Goal: Find specific page/section: Locate item on page

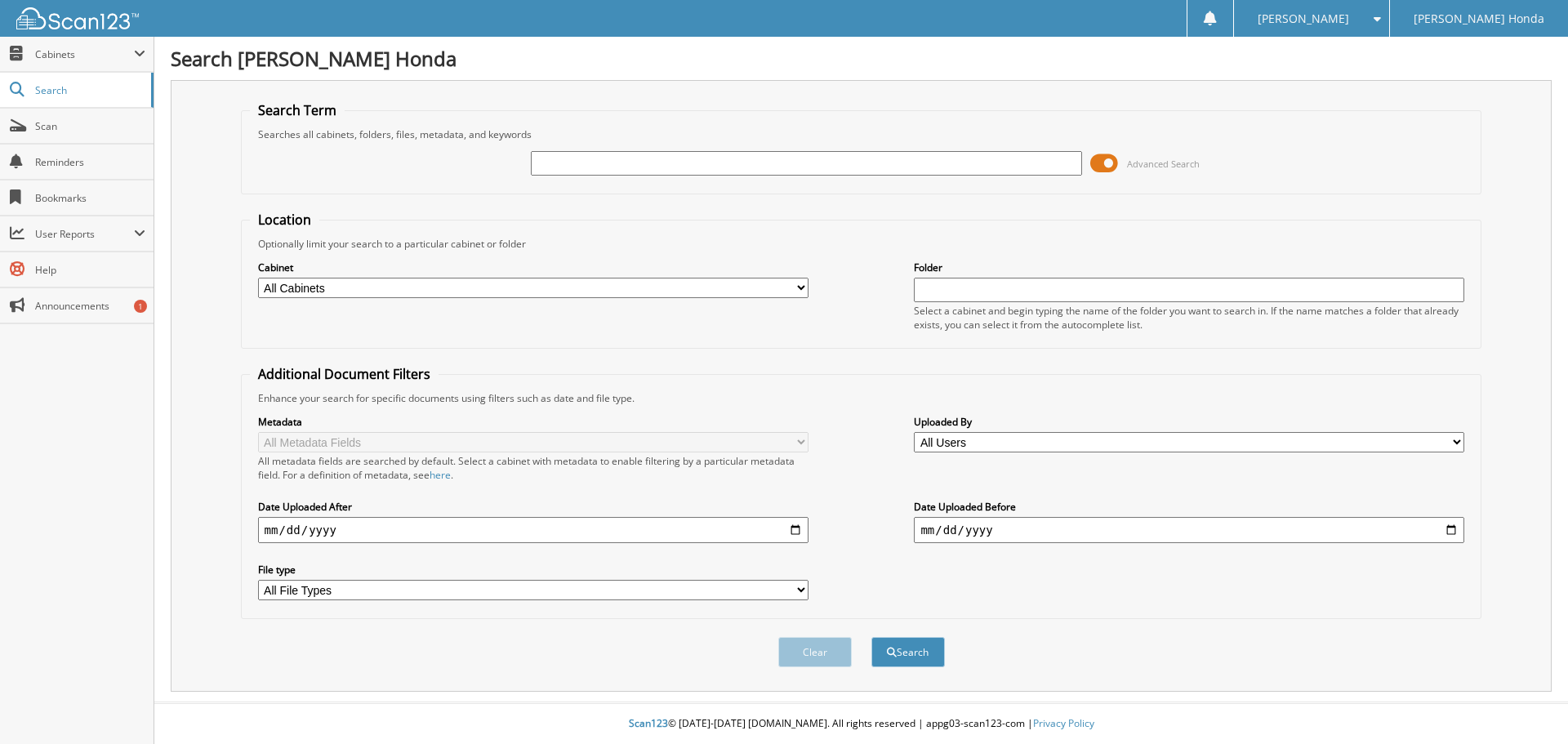
click at [593, 169] on input "text" at bounding box center [807, 163] width 551 height 25
type input "298865"
click at [871, 637] on button "Search" at bounding box center [907, 652] width 74 height 30
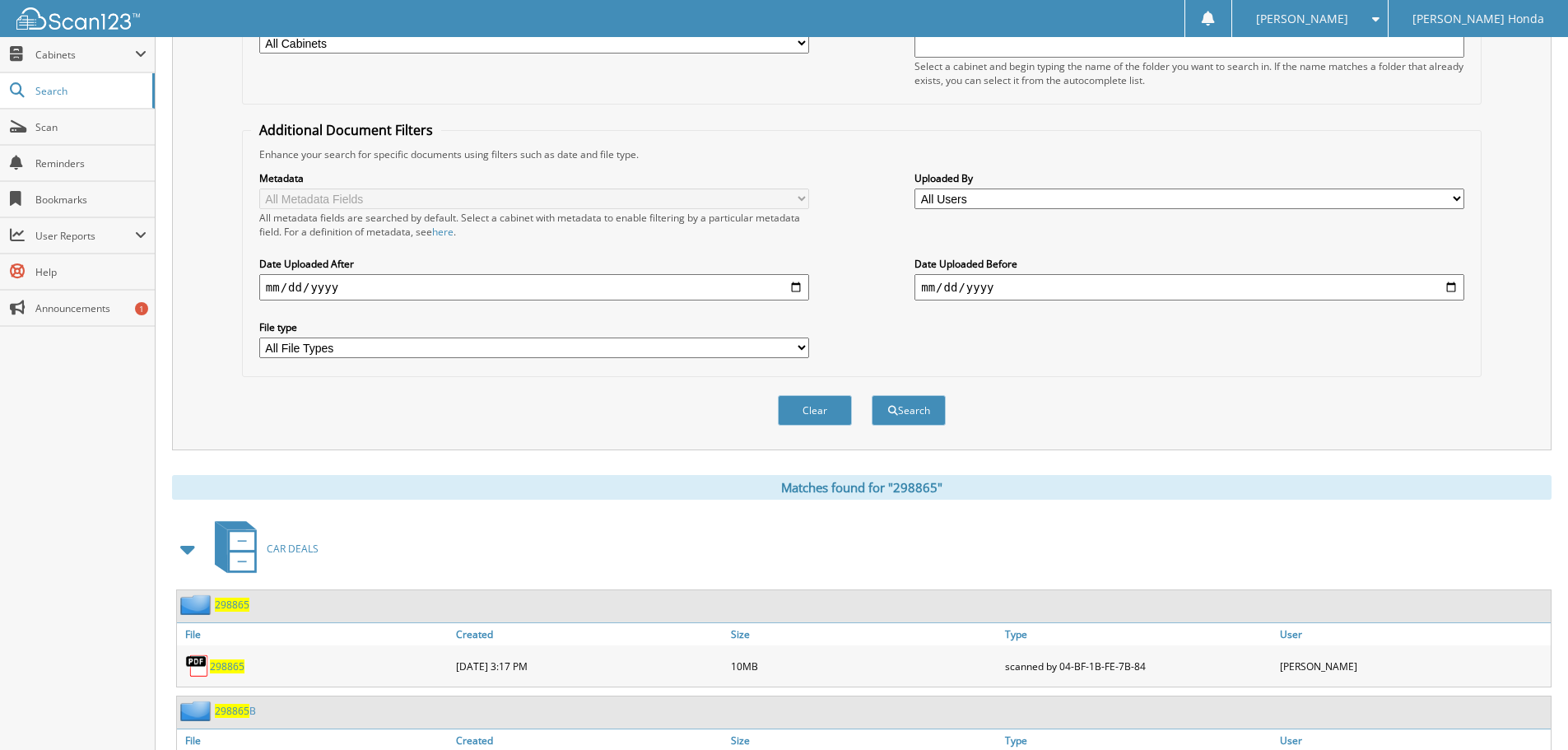
scroll to position [329, 0]
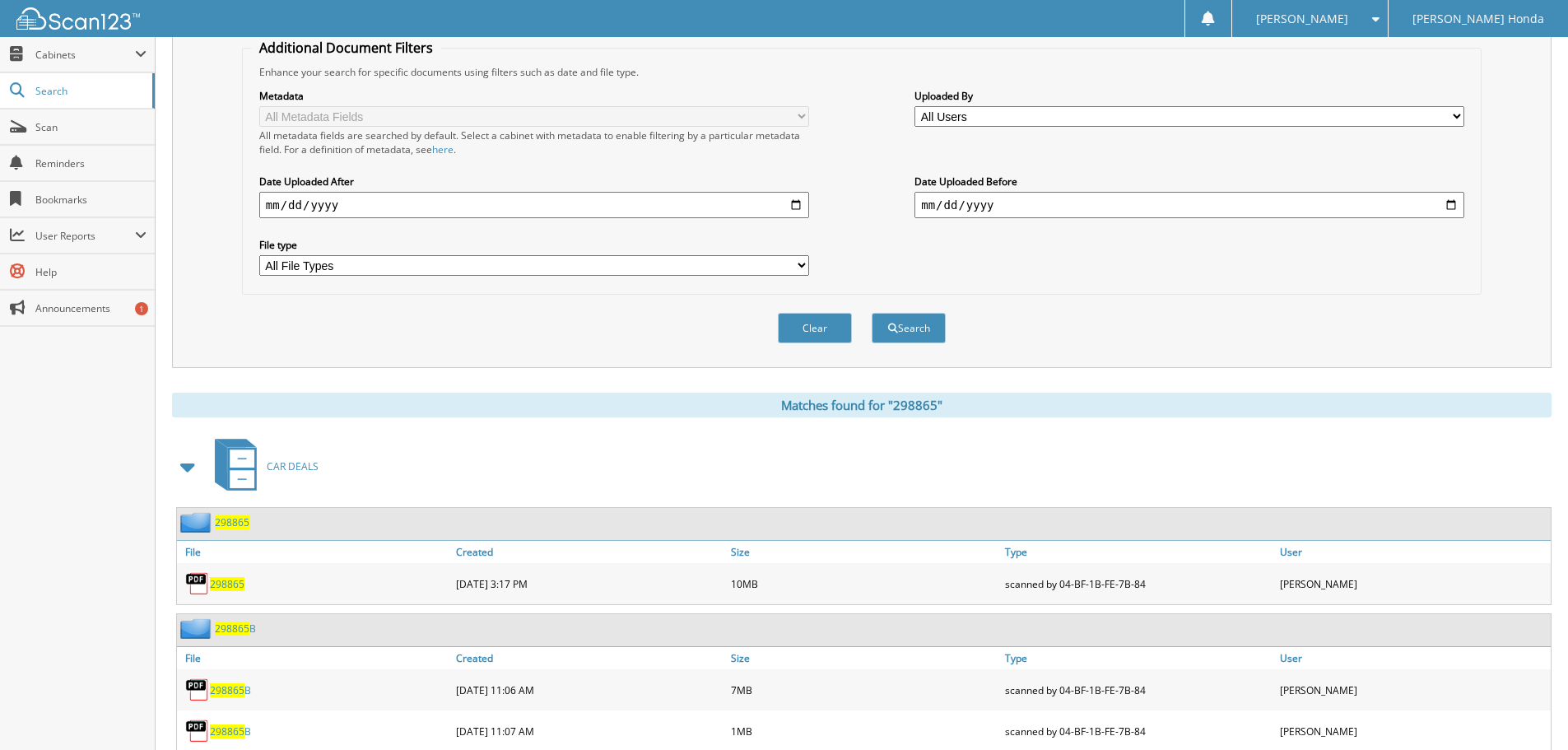
click at [675, 448] on div "CAR DEALS" at bounding box center [862, 466] width 1379 height 65
click at [235, 580] on span "298865" at bounding box center [226, 584] width 35 height 14
click at [234, 580] on span "298865" at bounding box center [226, 584] width 35 height 14
